Goal: Find specific page/section: Find specific page/section

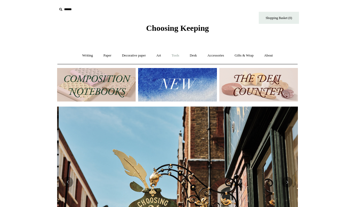
scroll to position [0, 241]
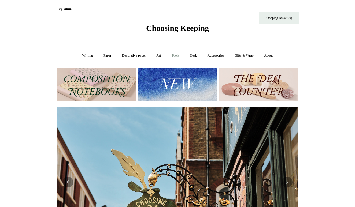
click at [177, 54] on link "Tools +" at bounding box center [175, 56] width 17 height 14
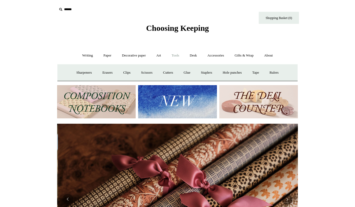
scroll to position [0, 481]
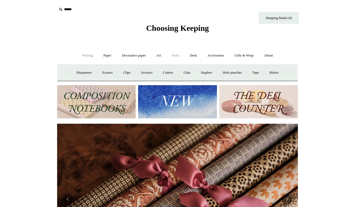
click at [78, 57] on link "Writing +" at bounding box center [87, 56] width 20 height 14
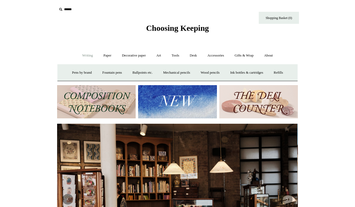
scroll to position [0, 0]
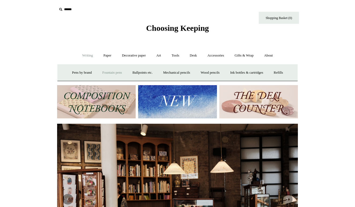
click at [107, 72] on link "Fountain pens +" at bounding box center [111, 73] width 29 height 14
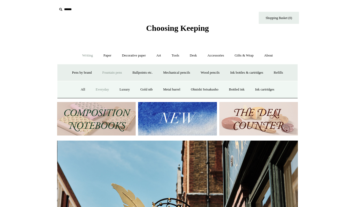
scroll to position [0, 241]
click at [95, 88] on link "Everyday" at bounding box center [102, 90] width 23 height 14
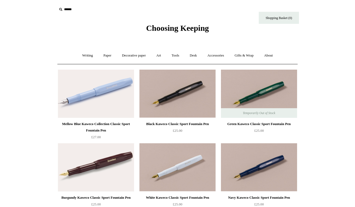
click at [150, 27] on span "Choosing Keeping" at bounding box center [177, 28] width 63 height 9
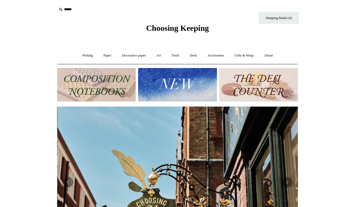
scroll to position [0, 241]
